Goal: Communication & Community: Answer question/provide support

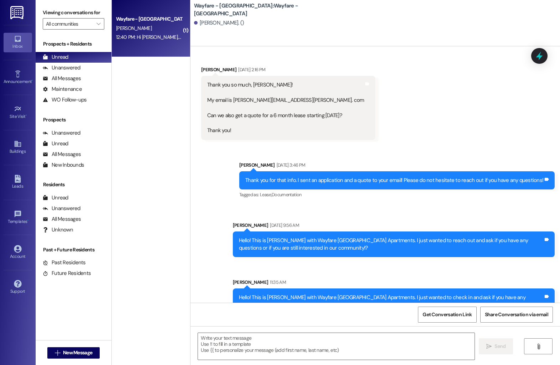
scroll to position [59, 0]
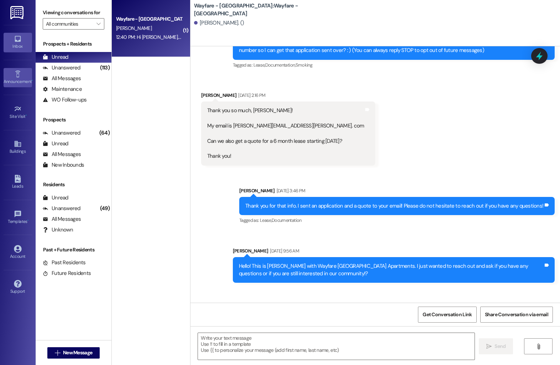
click at [22, 81] on div "Announcement •" at bounding box center [18, 81] width 36 height 7
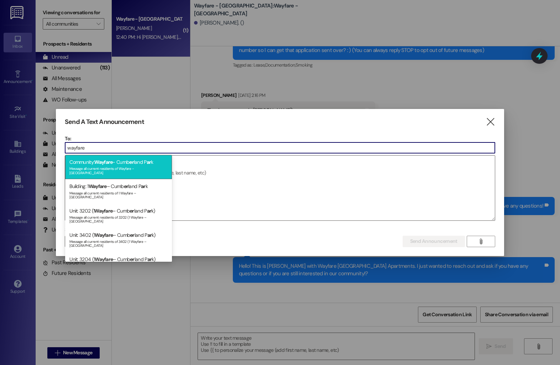
type input "wayfare"
click at [105, 163] on span "Wayfare" at bounding box center [103, 162] width 18 height 6
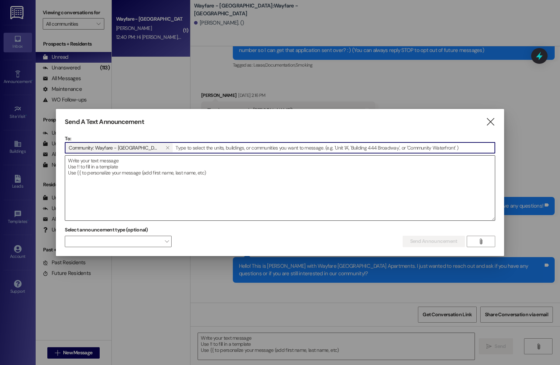
click at [117, 166] on textarea at bounding box center [279, 188] width 429 height 65
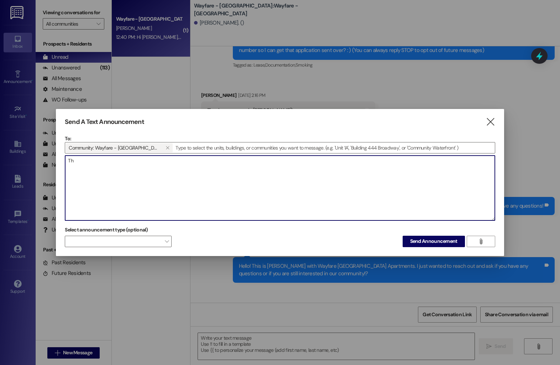
type textarea "T"
type textarea "The front gates are now back in operation. Thank you for your cooperation!"
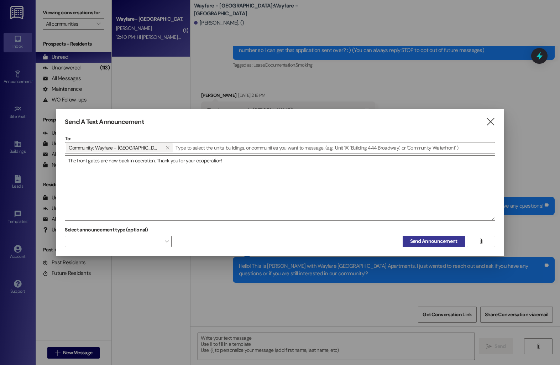
click at [434, 239] on span "Send Announcement" at bounding box center [433, 240] width 47 height 7
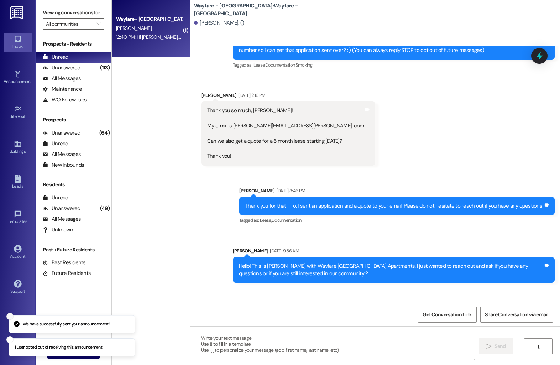
click at [9, 316] on icon "Close toast" at bounding box center [10, 316] width 4 height 4
click at [10, 341] on button "Close toast" at bounding box center [9, 339] width 7 height 7
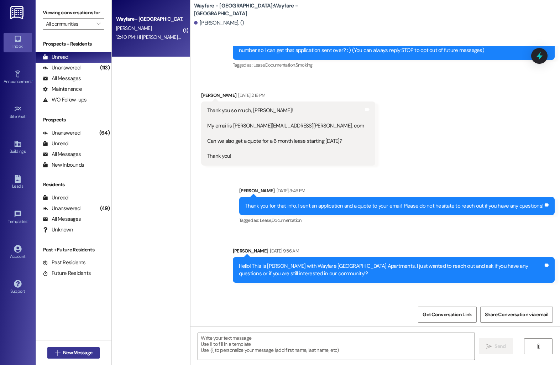
click at [55, 351] on icon "" at bounding box center [57, 353] width 5 height 6
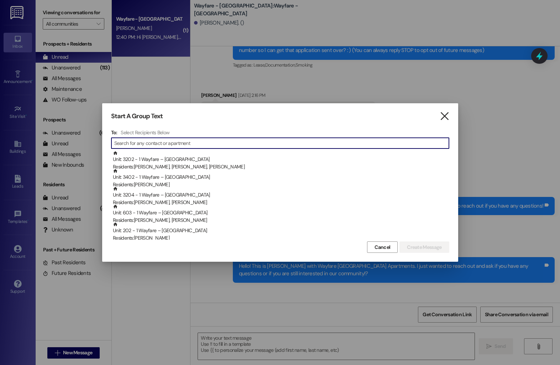
click at [444, 118] on icon "" at bounding box center [445, 116] width 10 height 7
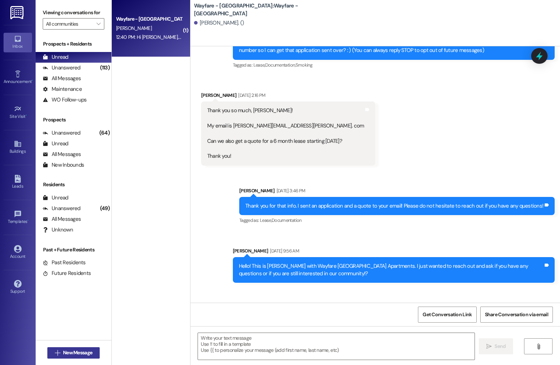
click at [72, 356] on button " New Message" at bounding box center [73, 352] width 53 height 11
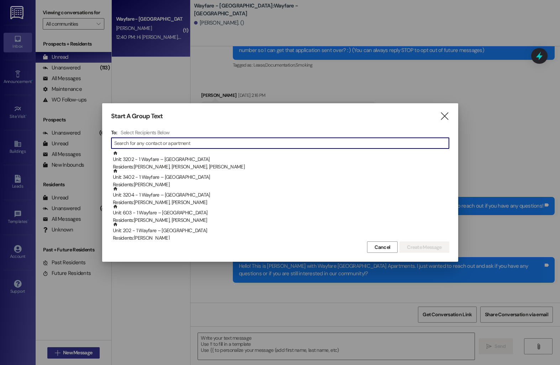
type input "w"
click at [443, 116] on icon "" at bounding box center [445, 116] width 10 height 7
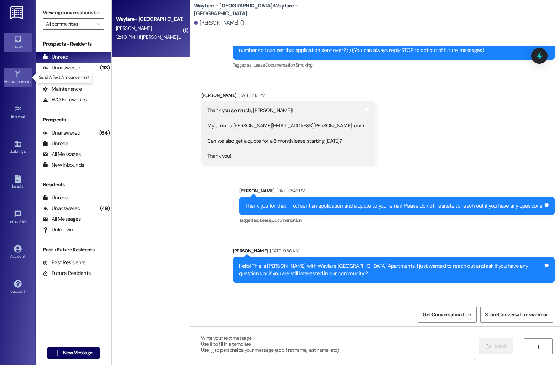
click at [18, 80] on div "Announcement •" at bounding box center [18, 81] width 36 height 7
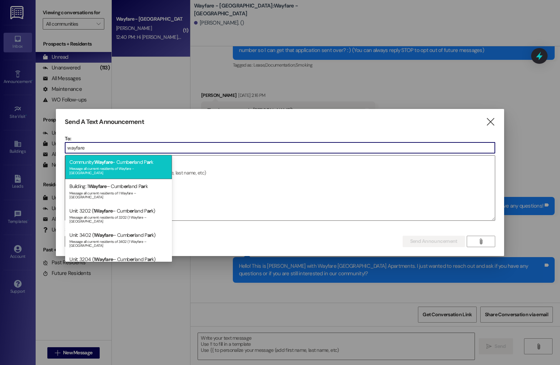
type input "wayfare"
click at [131, 166] on div "Message all current residents of Wayfare - Cumberland Park" at bounding box center [118, 170] width 98 height 10
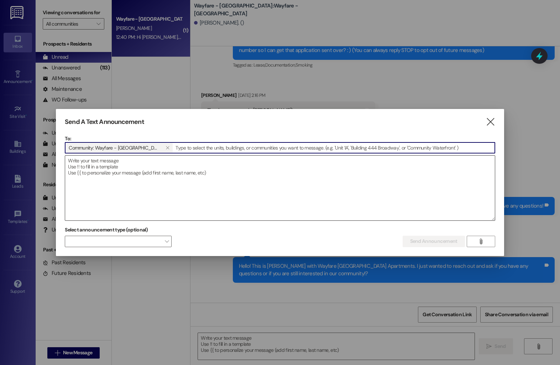
click at [111, 168] on textarea at bounding box center [279, 188] width 429 height 65
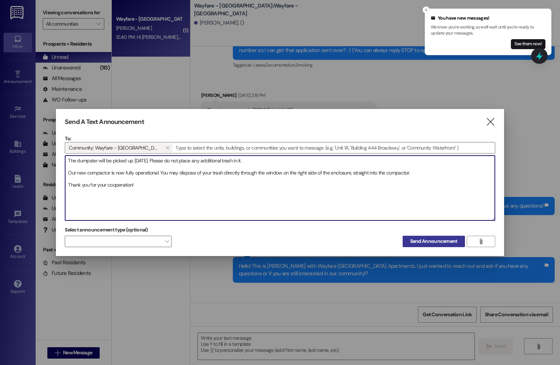
type textarea "The dumpster will be picked up tomorrow. Please do not place any additional tra…"
click at [429, 245] on span "Send Announcement" at bounding box center [433, 240] width 47 height 7
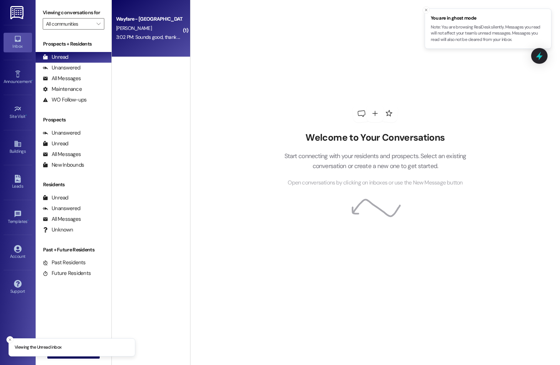
click at [153, 37] on div "3:02 PM: Sounds good, thank you for keeping us updated. We’ll stay in contact a…" at bounding box center [274, 37] width 316 height 6
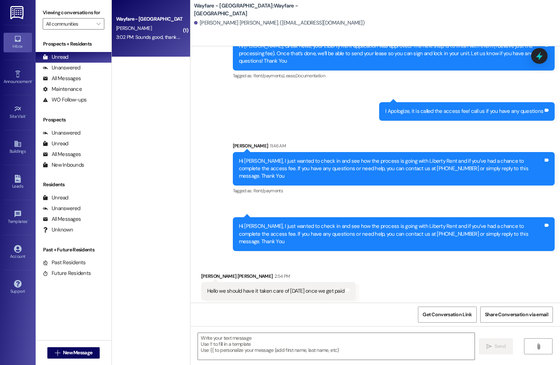
scroll to position [154, 0]
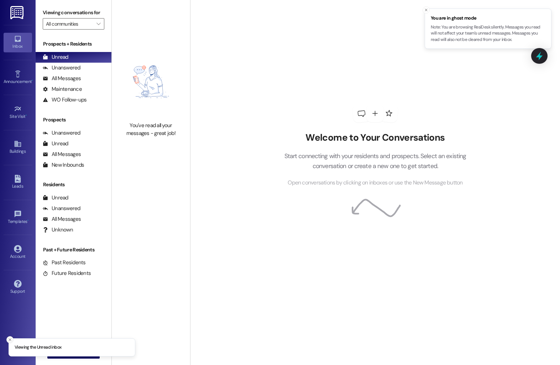
click at [10, 340] on line "Close toast" at bounding box center [10, 340] width 2 height 2
click at [55, 351] on icon "" at bounding box center [57, 353] width 5 height 6
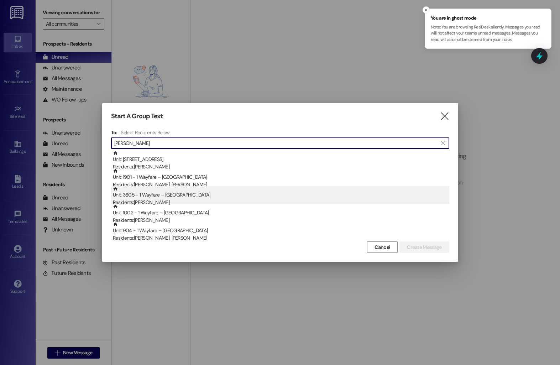
type input "steven"
click at [152, 194] on div "Unit: 3605 - 1 Wayfare – Cumberland Park Residents: Steven Theriot" at bounding box center [281, 196] width 336 height 20
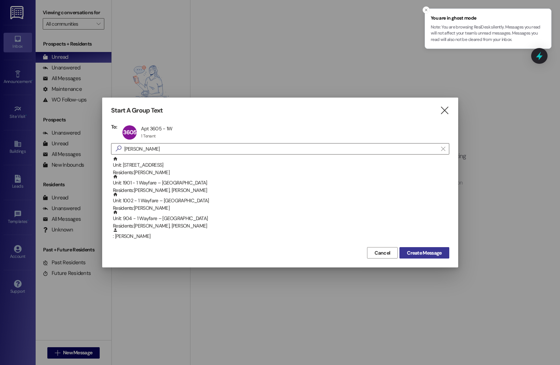
click at [418, 254] on span "Create Message" at bounding box center [424, 252] width 35 height 7
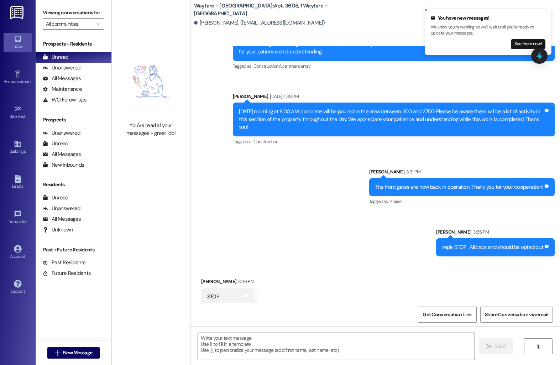
scroll to position [6254, 0]
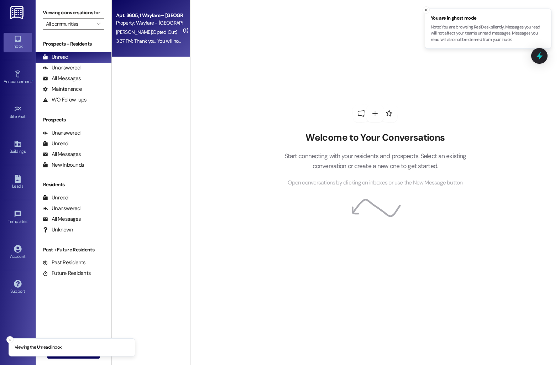
click at [154, 30] on span "S. Theriot (Opted Out)" at bounding box center [146, 32] width 61 height 6
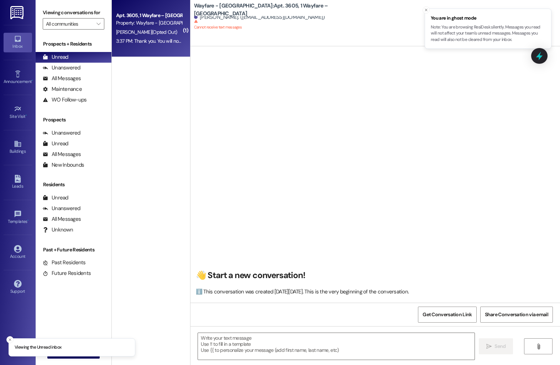
scroll to position [6272, 0]
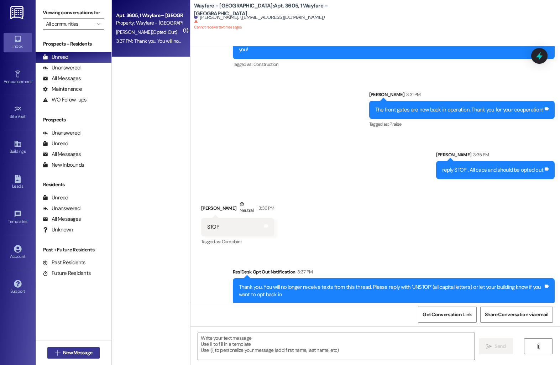
click at [66, 350] on span "New Message" at bounding box center [77, 352] width 29 height 7
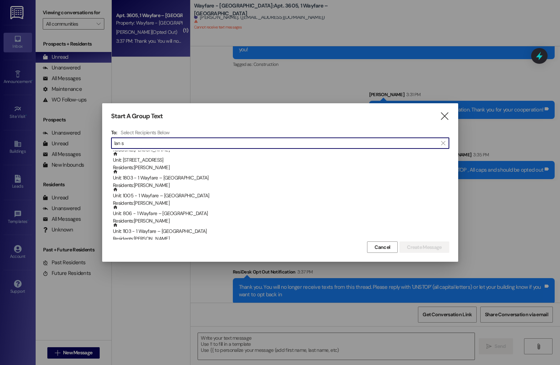
scroll to position [0, 0]
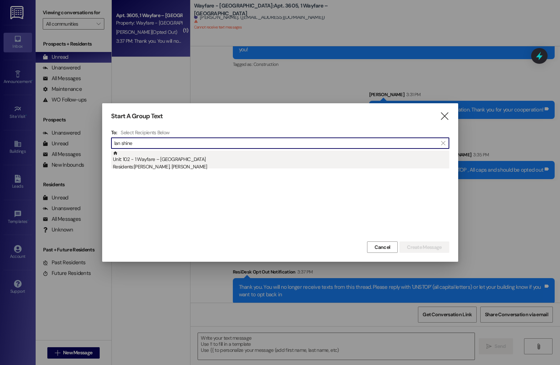
type input "lan shine"
click at [188, 163] on div "Residents: Ian Shine, Shennel Shine" at bounding box center [281, 166] width 336 height 7
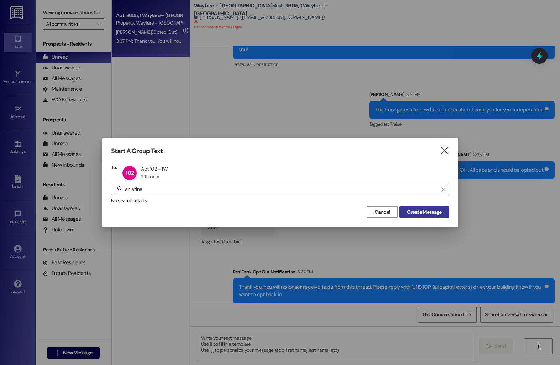
click at [424, 213] on span "Create Message" at bounding box center [424, 211] width 35 height 7
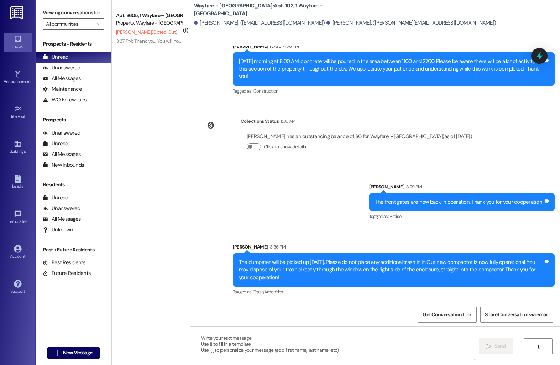
scroll to position [725, 0]
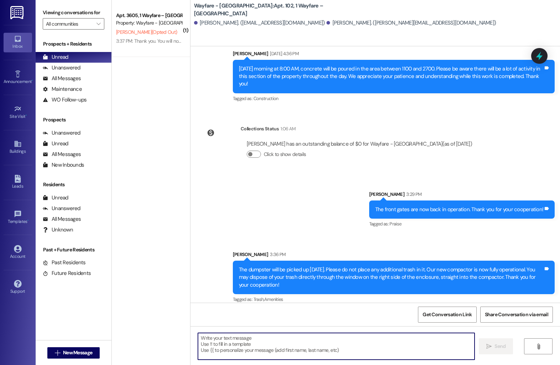
click at [213, 348] on textarea at bounding box center [336, 346] width 277 height 27
paste textarea "The charge is for rent reporting, and they should have sent you an email after …"
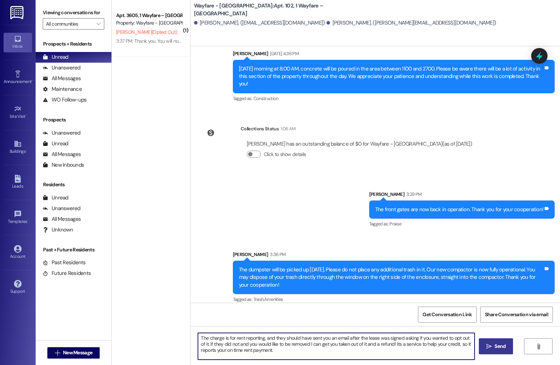
type textarea "The charge is for rent reporting, and they should have sent you an email after …"
click at [490, 345] on icon "" at bounding box center [488, 347] width 5 height 6
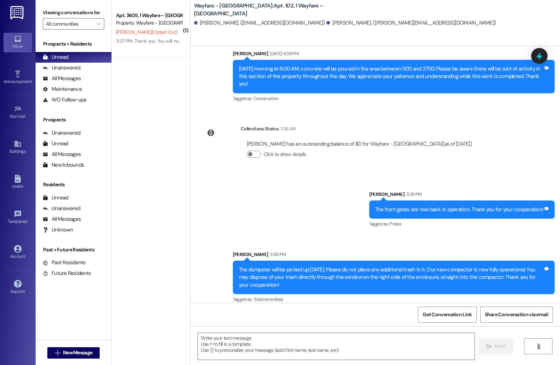
scroll to position [790, 0]
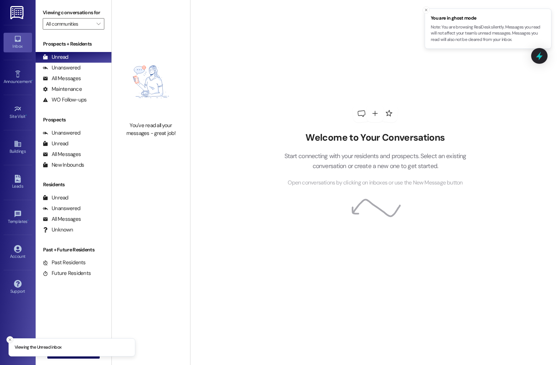
click at [10, 338] on icon "Close toast" at bounding box center [10, 340] width 4 height 4
click at [73, 355] on span "New Message" at bounding box center [77, 352] width 29 height 7
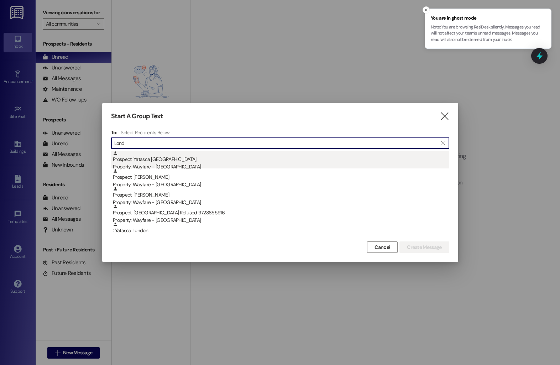
type input "Lond"
click at [150, 163] on div "Property: Wayfare - Cumberland Park" at bounding box center [281, 166] width 336 height 7
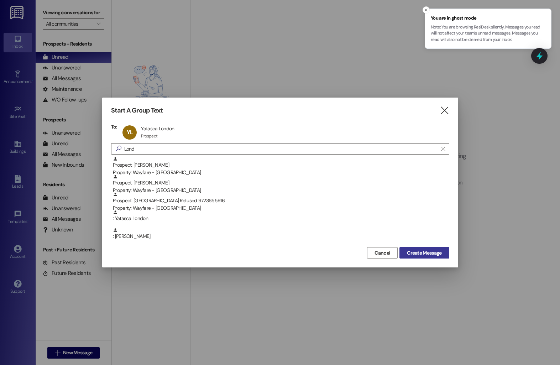
click at [427, 250] on span "Create Message" at bounding box center [424, 252] width 35 height 7
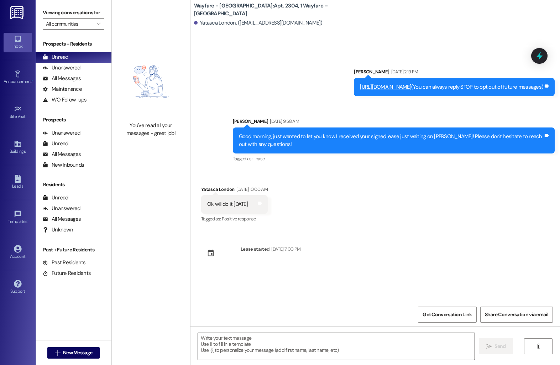
click at [266, 340] on textarea at bounding box center [336, 346] width 277 height 27
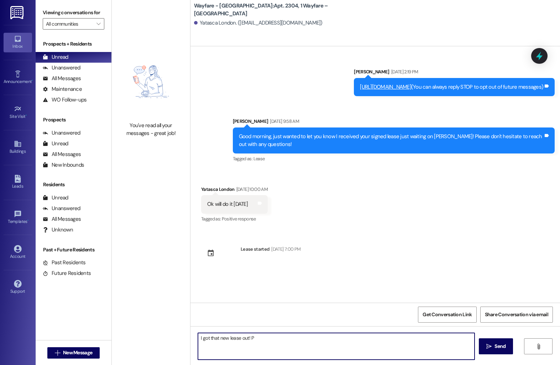
type textarea "I got that new lease out!"
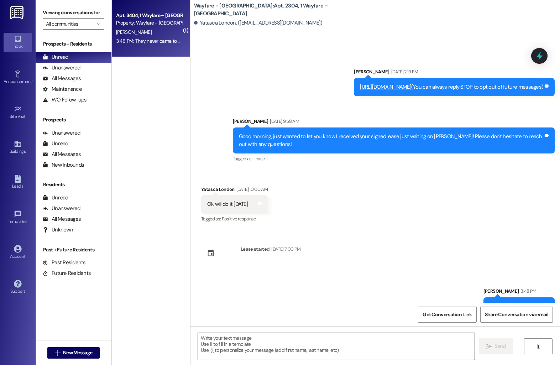
click at [127, 24] on div "Property: Wayfare - Cumberland Park" at bounding box center [149, 22] width 66 height 7
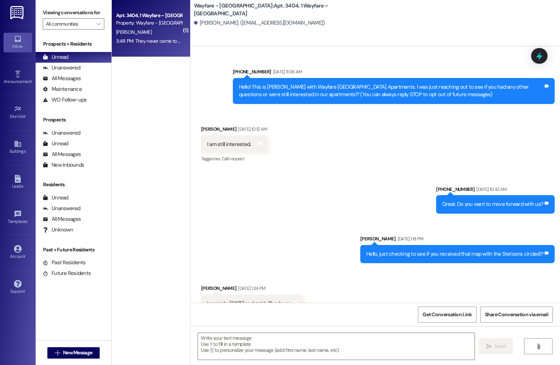
scroll to position [10076, 0]
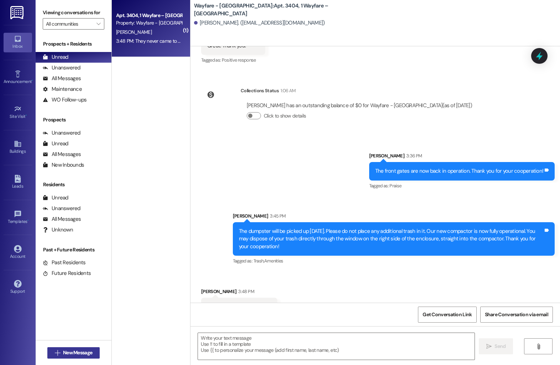
click at [85, 355] on span "New Message" at bounding box center [77, 352] width 29 height 7
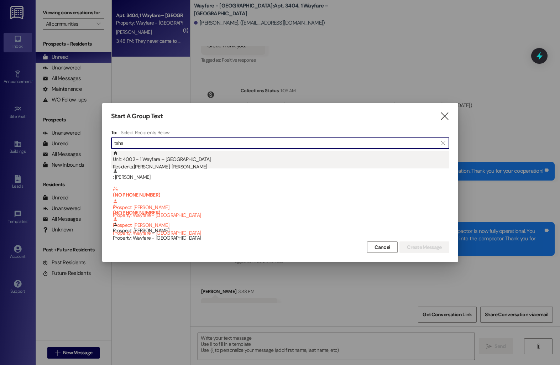
type input "taha"
click at [197, 163] on div "Residents: Adnaan Rafeek, Abedelrahman Taha" at bounding box center [281, 166] width 336 height 7
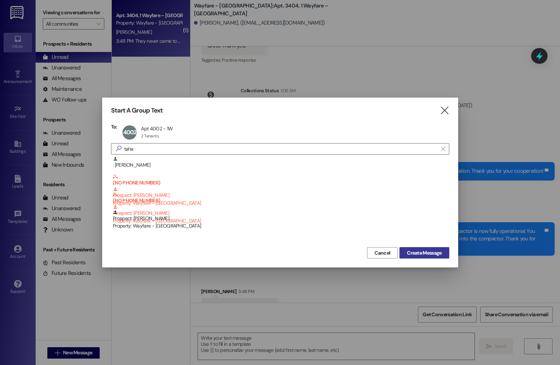
click at [418, 251] on span "Create Message" at bounding box center [424, 252] width 35 height 7
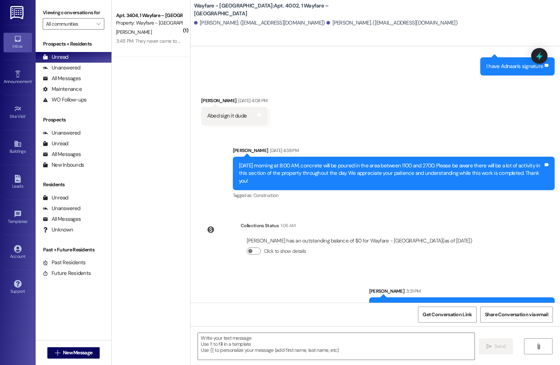
scroll to position [3620, 0]
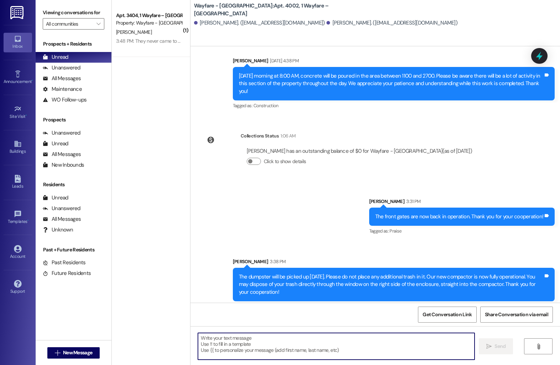
click at [268, 350] on textarea at bounding box center [336, 346] width 277 height 27
type textarea "I'm still waiting on the signature."
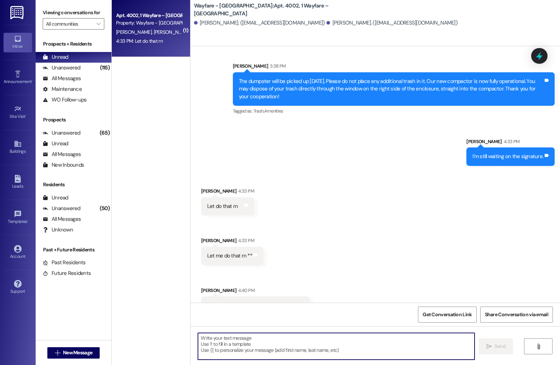
scroll to position [3818, 0]
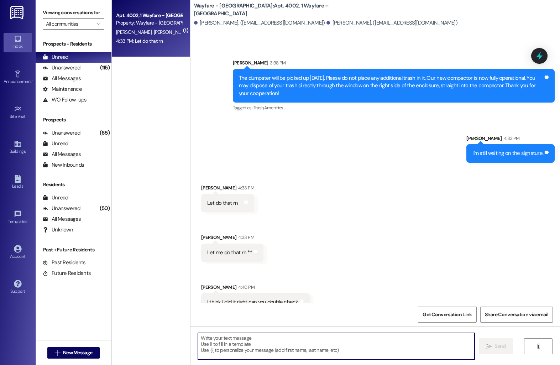
click at [252, 343] on textarea at bounding box center [336, 346] width 277 height 27
type textarea "I got it"
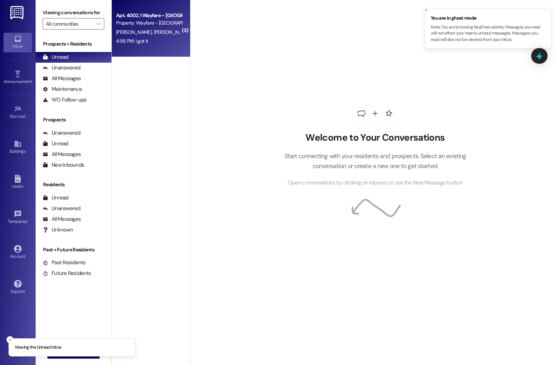
click at [153, 29] on span "[PERSON_NAME]" at bounding box center [171, 32] width 36 height 6
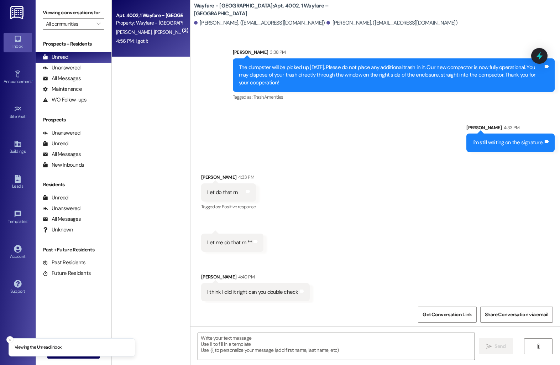
scroll to position [3879, 0]
